Goal: Obtain resource: Obtain resource

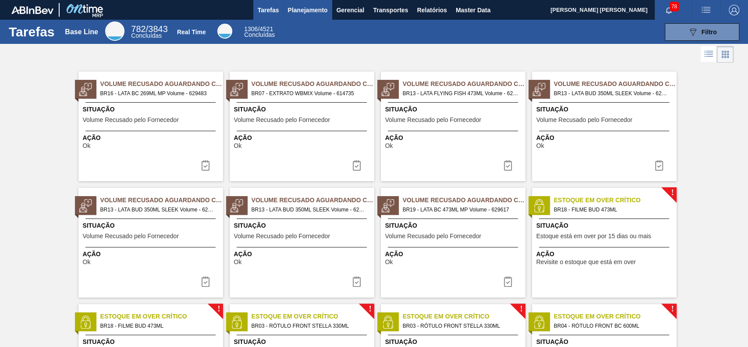
click at [310, 7] on span "Planejamento" at bounding box center [308, 10] width 40 height 11
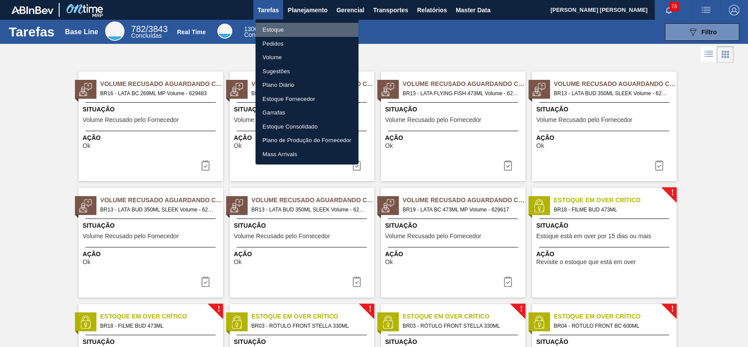
click at [285, 25] on li "Estoque" at bounding box center [307, 30] width 103 height 14
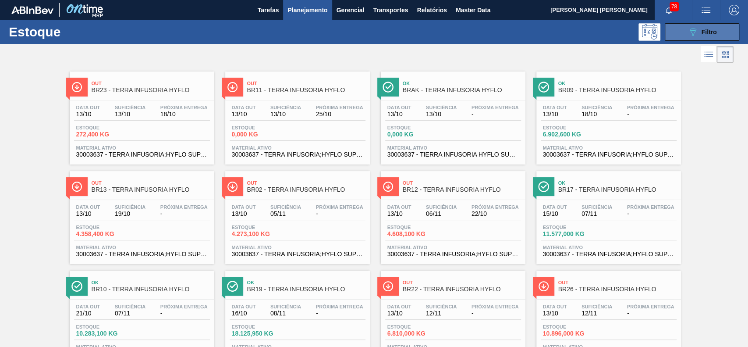
click at [709, 23] on button "089F7B8B-B2A5-4AFE-B5C0-19BA573D28AC Filtro" at bounding box center [702, 32] width 75 height 18
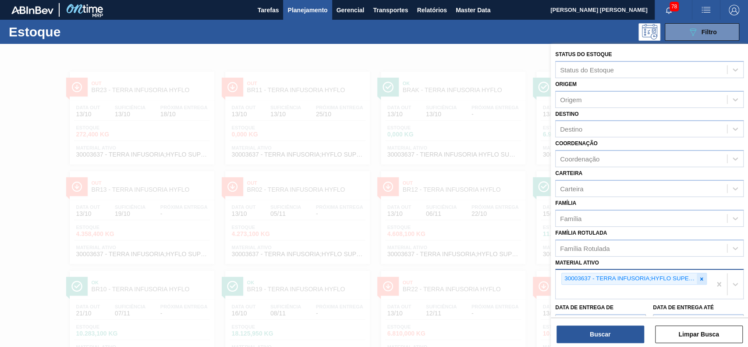
click at [701, 280] on icon at bounding box center [702, 279] width 6 height 6
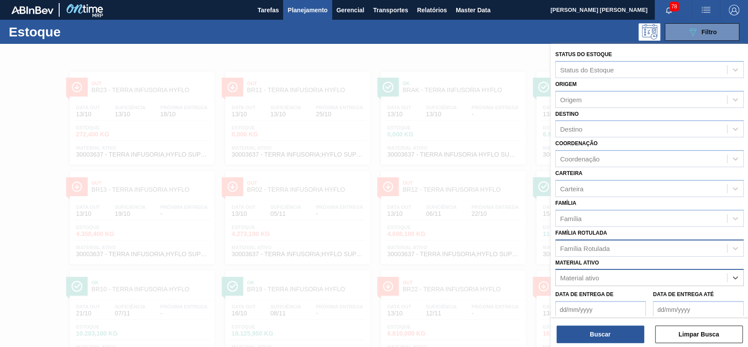
click at [646, 248] on div "Família Rotulada" at bounding box center [641, 248] width 171 height 13
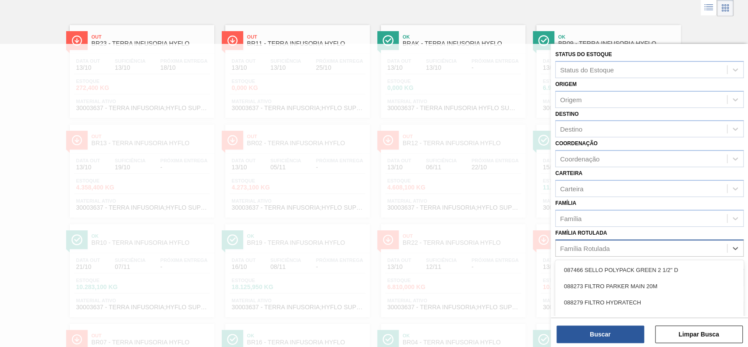
scroll to position [47, 0]
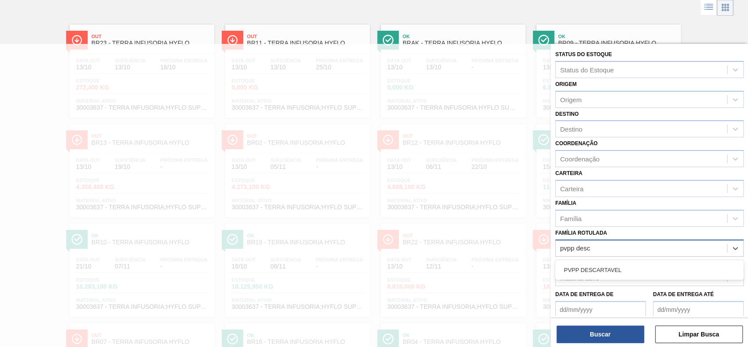
type Rotulada "pvpp desca"
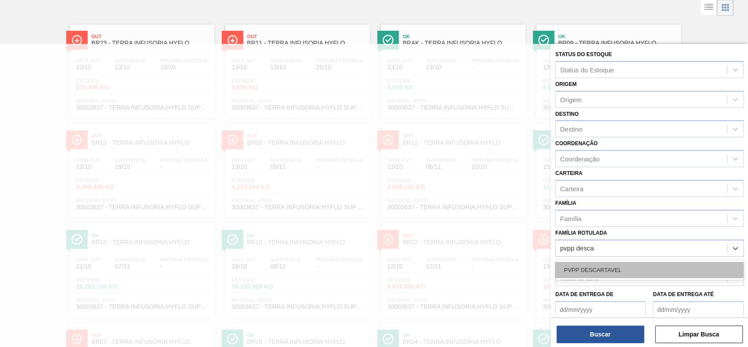
click at [641, 262] on div "PVPP DESCARTAVEL" at bounding box center [649, 270] width 189 height 16
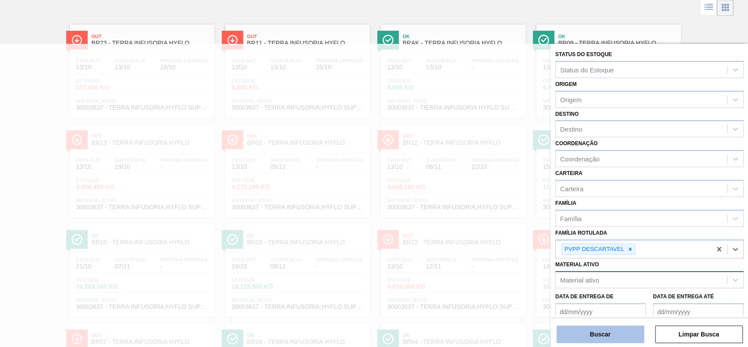
click at [623, 331] on button "Buscar" at bounding box center [601, 334] width 88 height 18
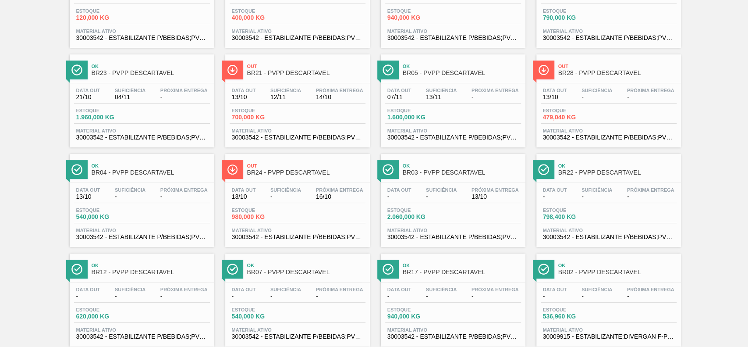
scroll to position [0, 0]
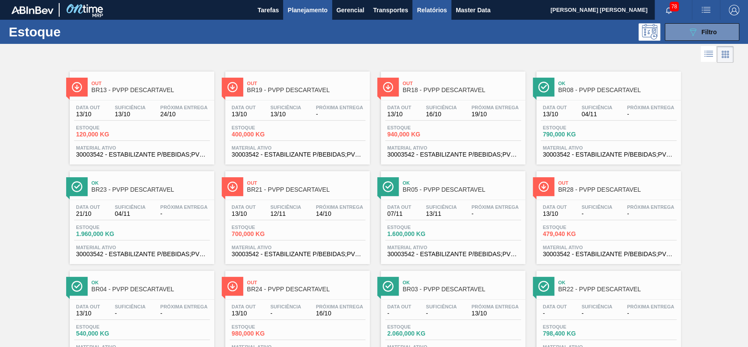
click at [435, 6] on span "Relatórios" at bounding box center [432, 10] width 30 height 11
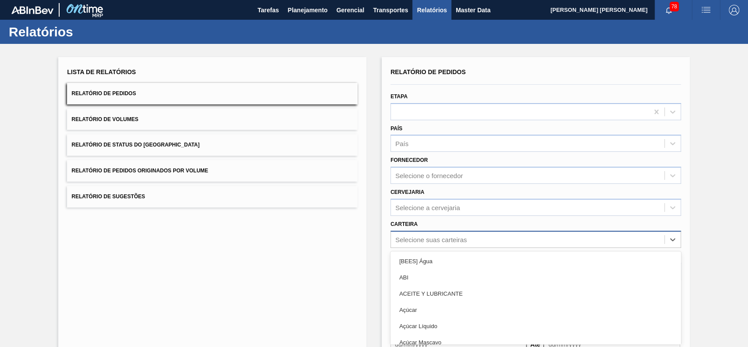
click at [504, 235] on div "option [BEES] Água focused, 1 of 101. 101 results available. Use Up and Down to…" at bounding box center [536, 239] width 291 height 17
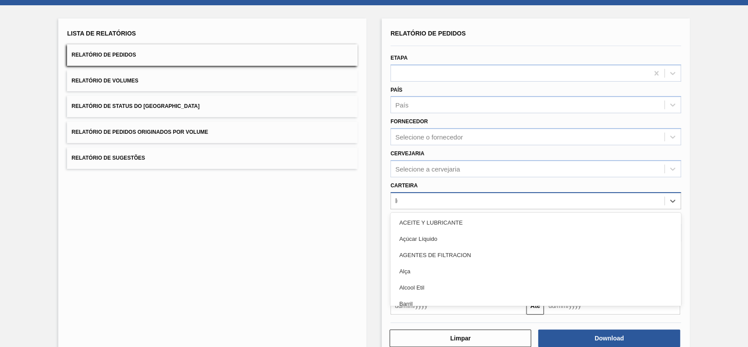
type input "lúpu"
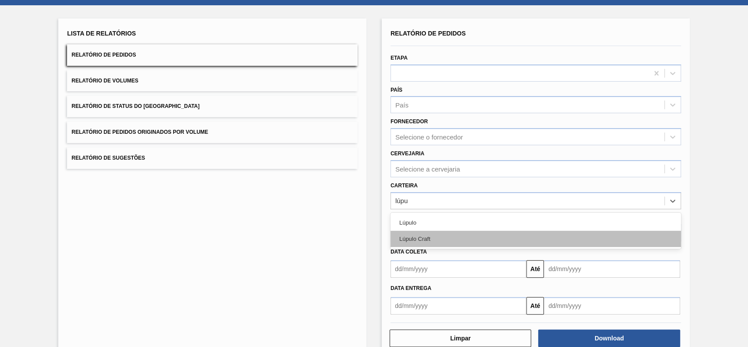
click at [504, 235] on div "Lúpulo Craft" at bounding box center [536, 239] width 291 height 16
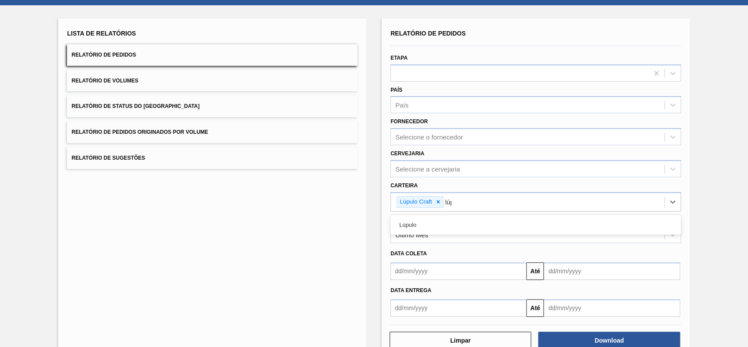
type input "lúpu"
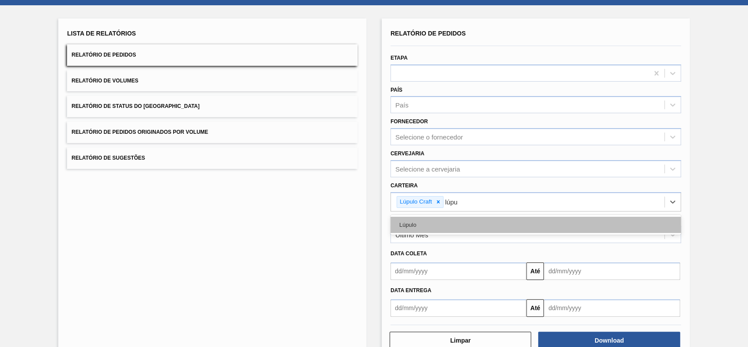
click at [512, 224] on div "Lúpulo" at bounding box center [536, 225] width 291 height 16
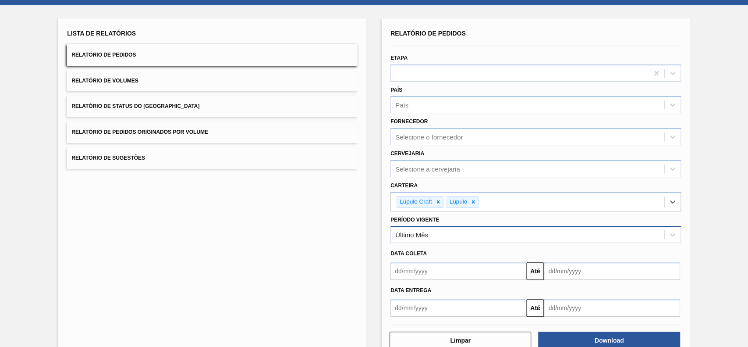
click at [447, 226] on div "Último Mês" at bounding box center [536, 234] width 291 height 17
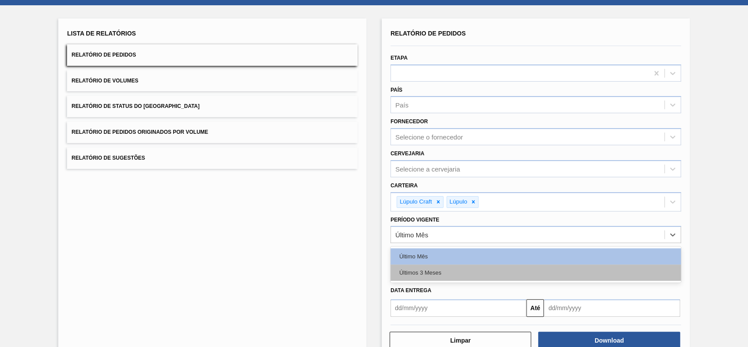
click at [434, 273] on div "Últimos 3 Meses" at bounding box center [536, 272] width 291 height 16
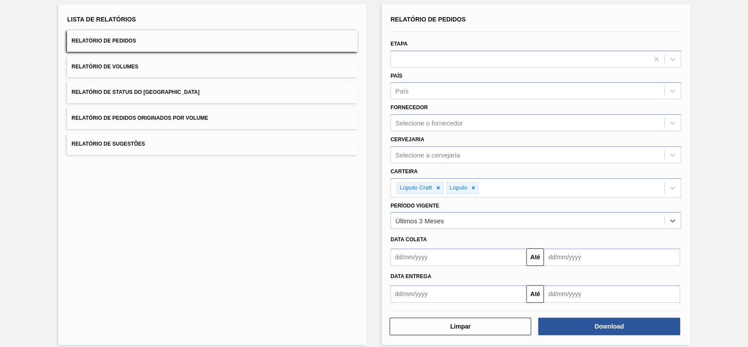
scroll to position [60, 0]
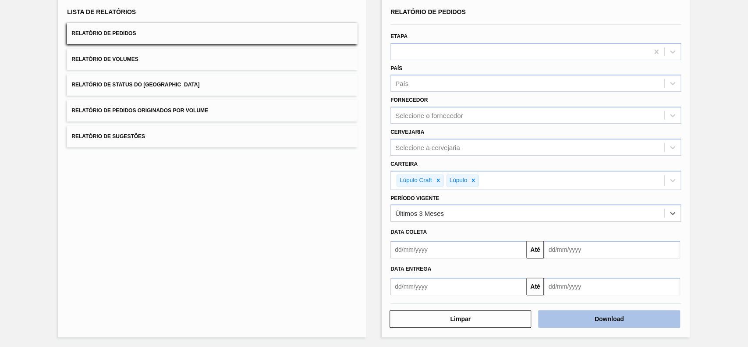
click at [583, 311] on button "Download" at bounding box center [609, 319] width 142 height 18
click at [239, 88] on button "Relatório de Status do Estoque" at bounding box center [212, 84] width 291 height 21
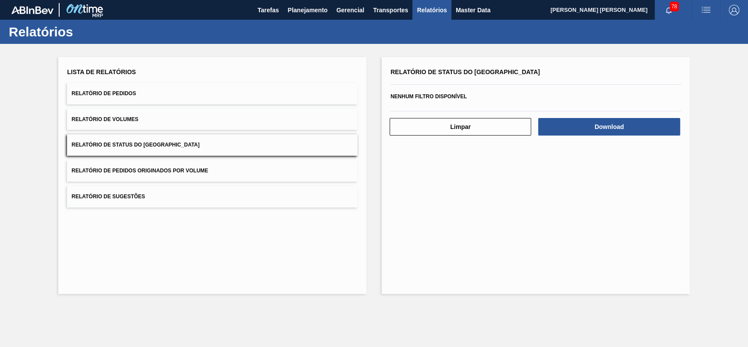
scroll to position [0, 0]
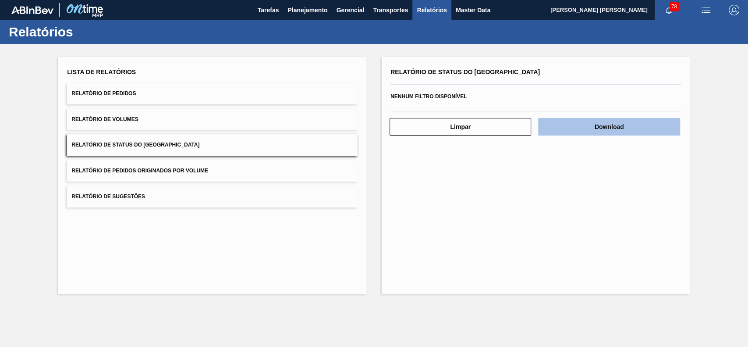
click at [563, 126] on button "Download" at bounding box center [609, 127] width 142 height 18
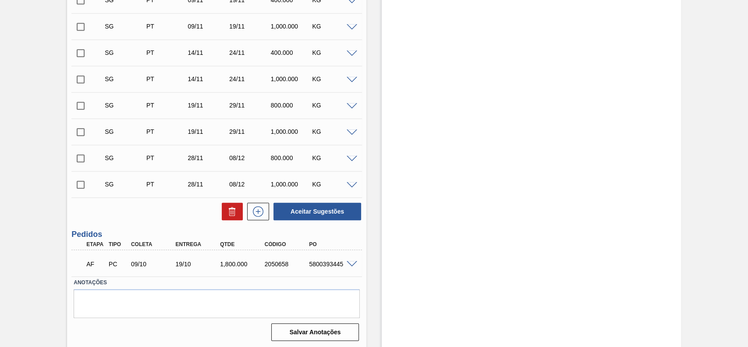
scroll to position [477, 0]
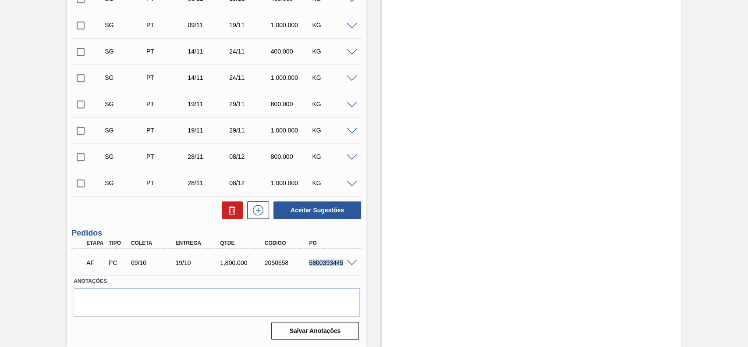
drag, startPoint x: 306, startPoint y: 261, endPoint x: 344, endPoint y: 267, distance: 37.6
click at [344, 267] on div "AF PC 09/10 19/10 1,800.000 2050658 5800393445" at bounding box center [214, 262] width 267 height 18
copy div "5800393445"
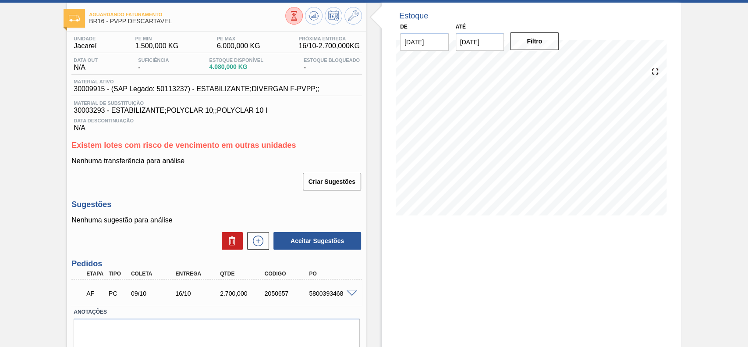
scroll to position [74, 0]
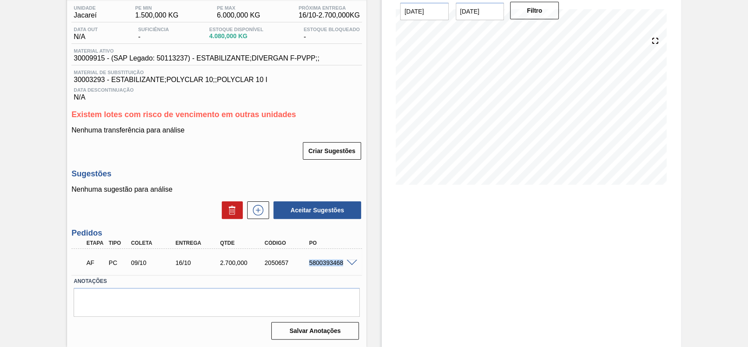
drag, startPoint x: 309, startPoint y: 261, endPoint x: 343, endPoint y: 267, distance: 35.1
click at [343, 267] on div "AF PC 09/10 16/10 2.700,000 2050657 5800393468" at bounding box center [214, 262] width 267 height 18
copy div "5800393468"
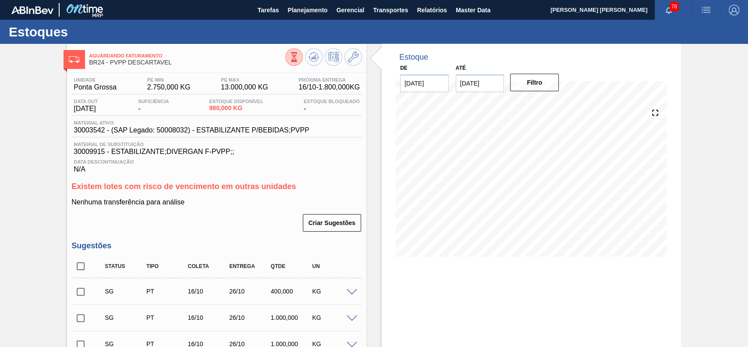
scroll to position [241, 0]
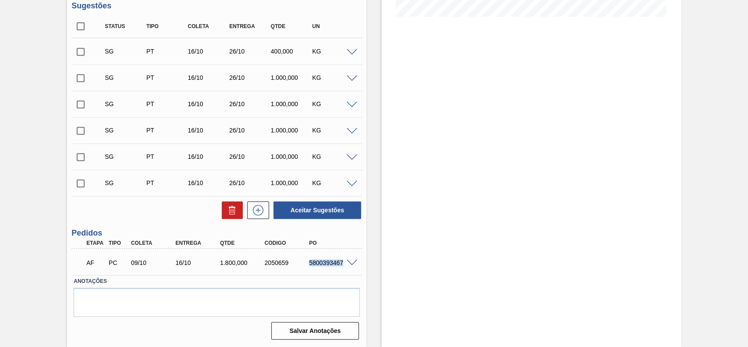
drag, startPoint x: 310, startPoint y: 261, endPoint x: 342, endPoint y: 267, distance: 32.5
click at [342, 267] on div "AF PC 09/10 16/10 1.800,000 2050659 5800393467" at bounding box center [214, 262] width 267 height 18
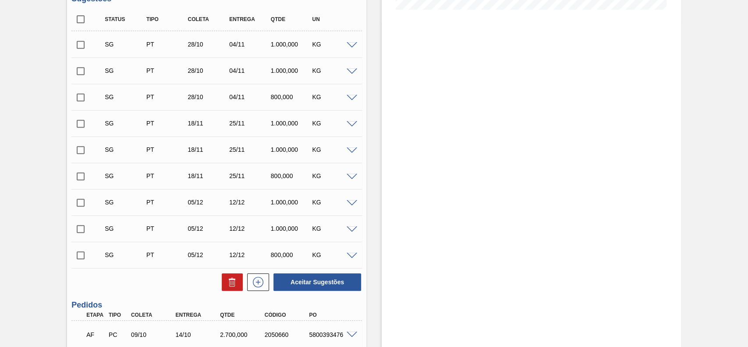
scroll to position [320, 0]
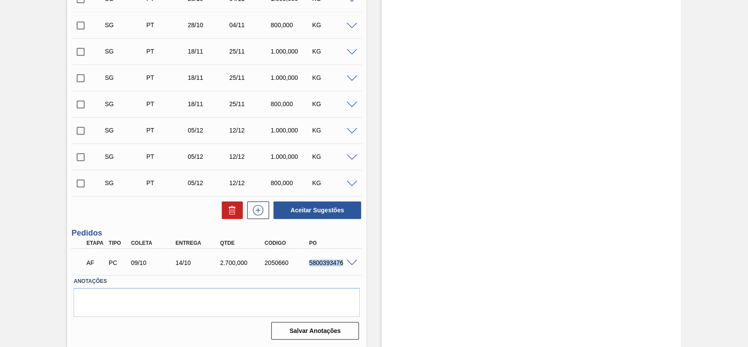
drag, startPoint x: 308, startPoint y: 265, endPoint x: 327, endPoint y: 260, distance: 19.8
click at [342, 264] on div "5800393476" at bounding box center [332, 262] width 50 height 7
copy div "5800393476"
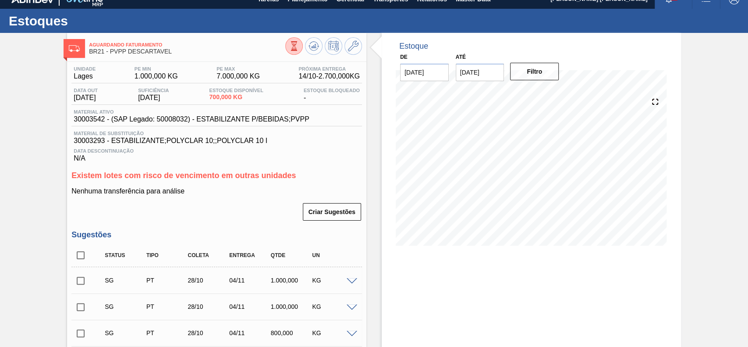
scroll to position [0, 0]
